Goal: Transaction & Acquisition: Purchase product/service

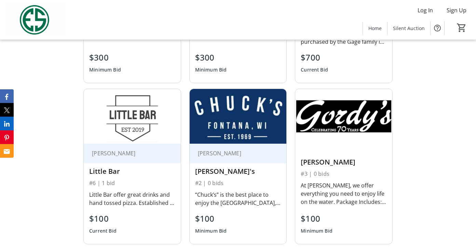
scroll to position [360, 0]
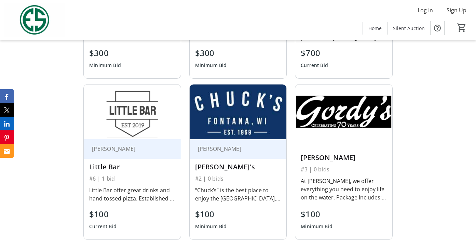
click at [142, 130] on img at bounding box center [132, 111] width 97 height 54
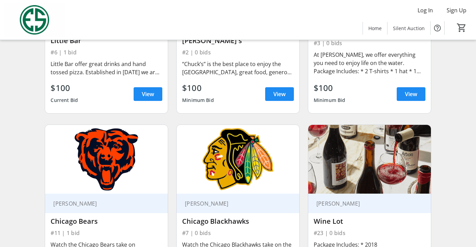
scroll to position [248, 0]
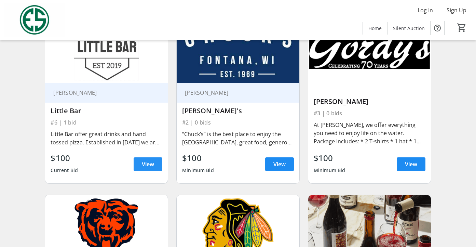
click at [147, 164] on span "View" at bounding box center [148, 164] width 12 height 8
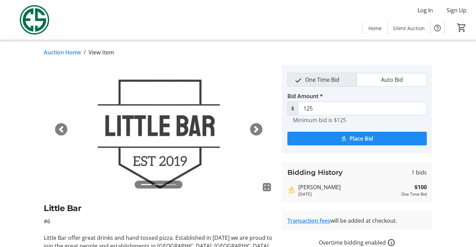
click at [66, 49] on link "Auction Home" at bounding box center [62, 52] width 37 height 8
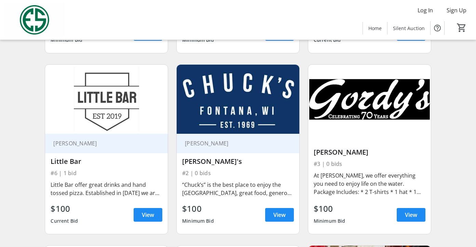
scroll to position [212, 0]
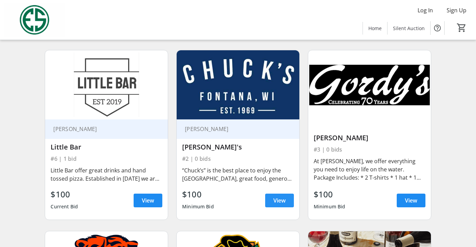
click at [284, 202] on span "View" at bounding box center [279, 200] width 12 height 8
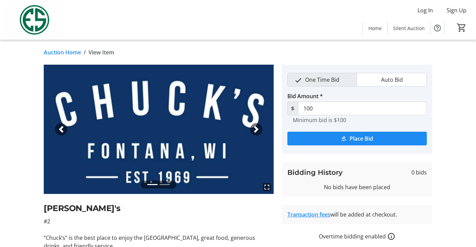
click at [62, 54] on link "Auction Home" at bounding box center [62, 52] width 37 height 8
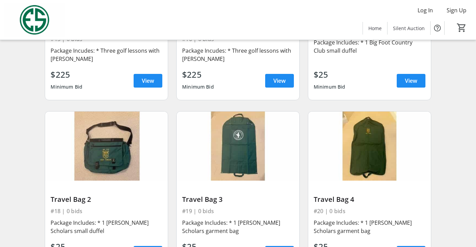
scroll to position [1094, 0]
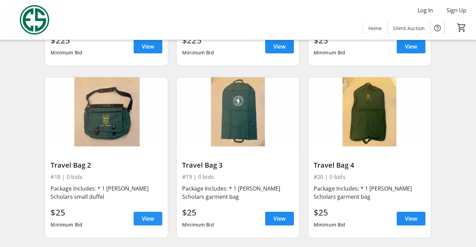
click at [148, 214] on span "View" at bounding box center [148, 218] width 12 height 8
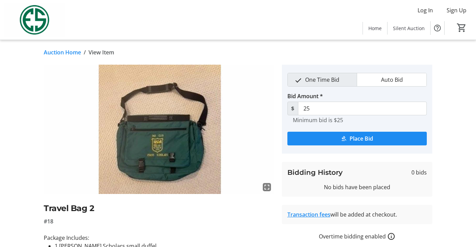
click at [59, 51] on link "Auction Home" at bounding box center [62, 52] width 37 height 8
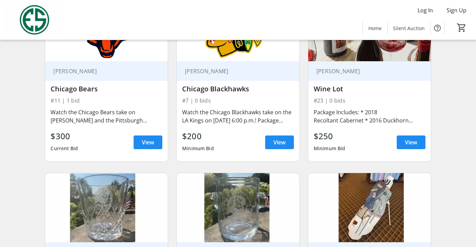
scroll to position [537, 0]
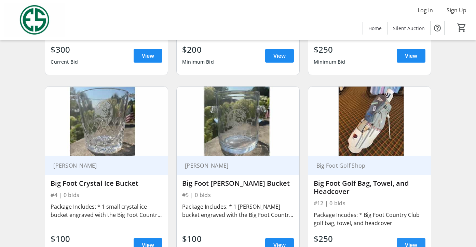
click at [405, 240] on span at bounding box center [411, 244] width 29 height 16
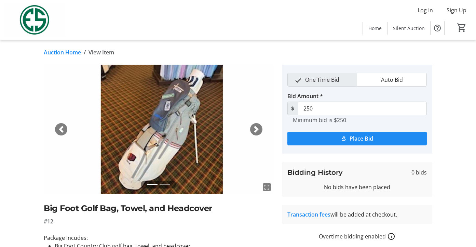
click at [255, 127] on span "button" at bounding box center [256, 129] width 7 height 7
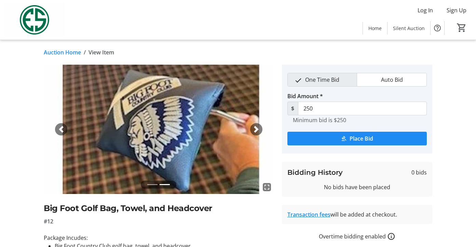
click at [255, 128] on span "button" at bounding box center [256, 129] width 7 height 7
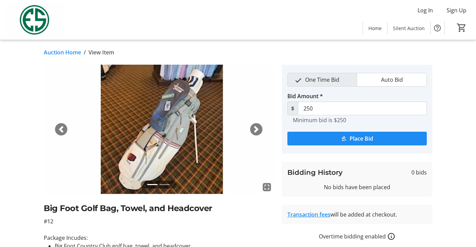
click at [60, 52] on link "Auction Home" at bounding box center [62, 52] width 37 height 8
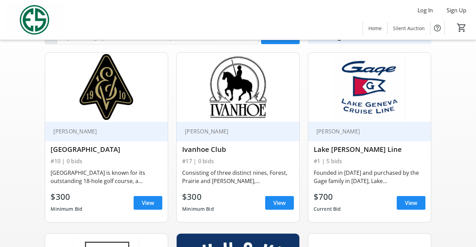
scroll to position [33, 0]
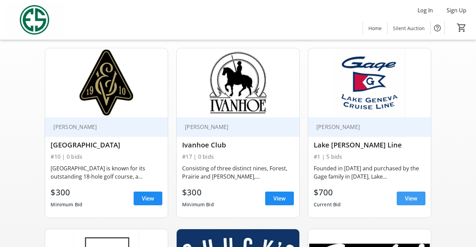
click at [412, 197] on span "View" at bounding box center [411, 198] width 12 height 8
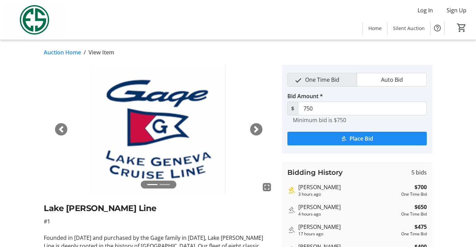
click at [64, 53] on link "Auction Home" at bounding box center [62, 52] width 37 height 8
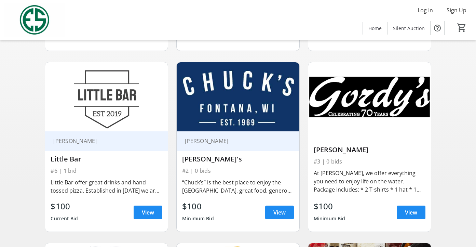
scroll to position [204, 0]
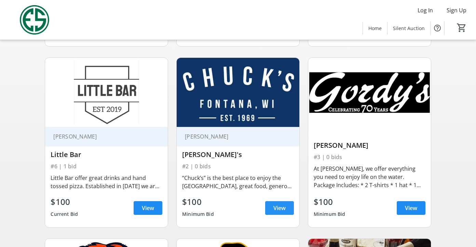
click at [279, 208] on span "View" at bounding box center [279, 208] width 12 height 8
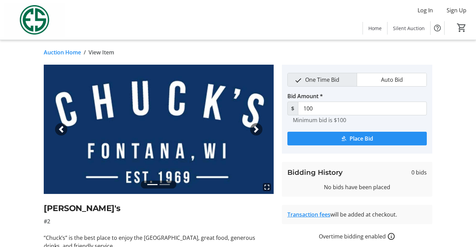
click at [355, 138] on span "Place Bid" at bounding box center [361, 138] width 24 height 8
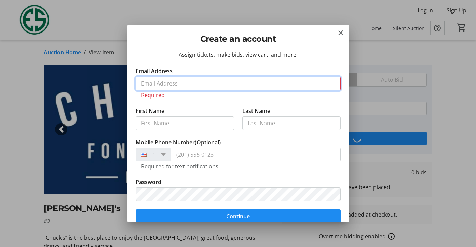
type input "[EMAIL_ADDRESS][DOMAIN_NAME]"
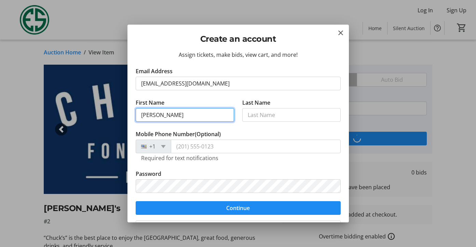
type input "[PERSON_NAME]"
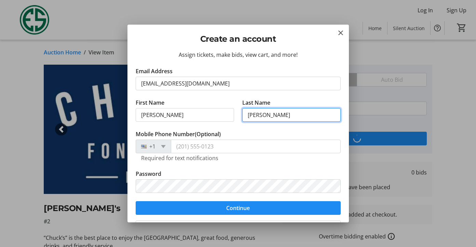
type input "[PERSON_NAME]"
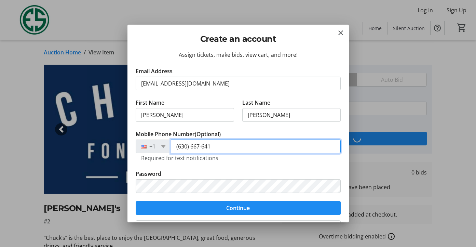
type input "[PHONE_NUMBER]"
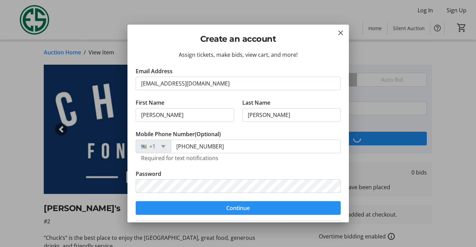
click at [261, 206] on span "submit" at bounding box center [238, 207] width 205 height 16
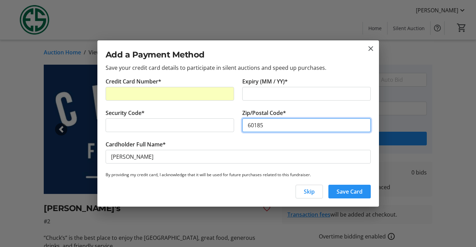
type input "60185"
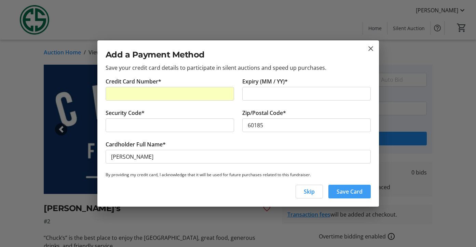
click at [346, 192] on span "Save Card" at bounding box center [349, 191] width 26 height 8
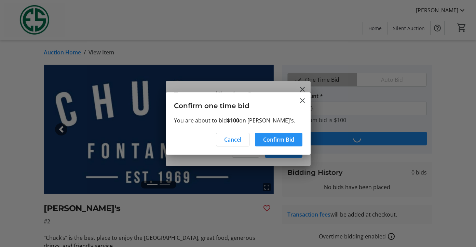
click at [282, 140] on span "Confirm Bid" at bounding box center [278, 139] width 31 height 8
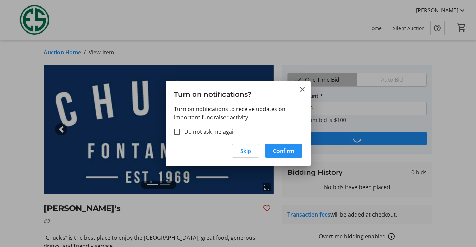
type input "125"
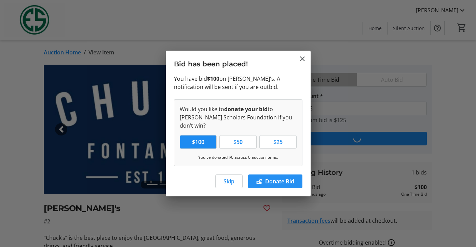
click at [278, 177] on span "Donate Bid" at bounding box center [279, 181] width 29 height 8
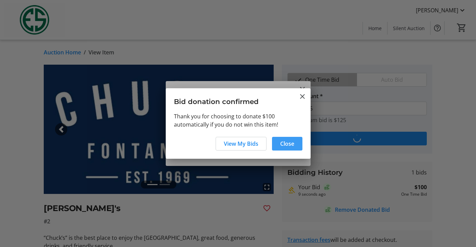
click at [286, 144] on span "Close" at bounding box center [287, 143] width 14 height 8
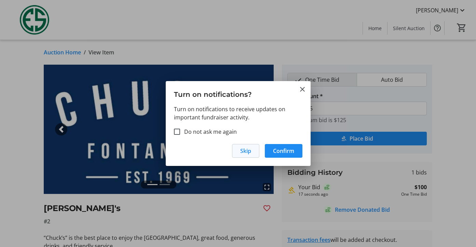
click at [252, 153] on span "button" at bounding box center [245, 150] width 27 height 16
